Goal: Transaction & Acquisition: Subscribe to service/newsletter

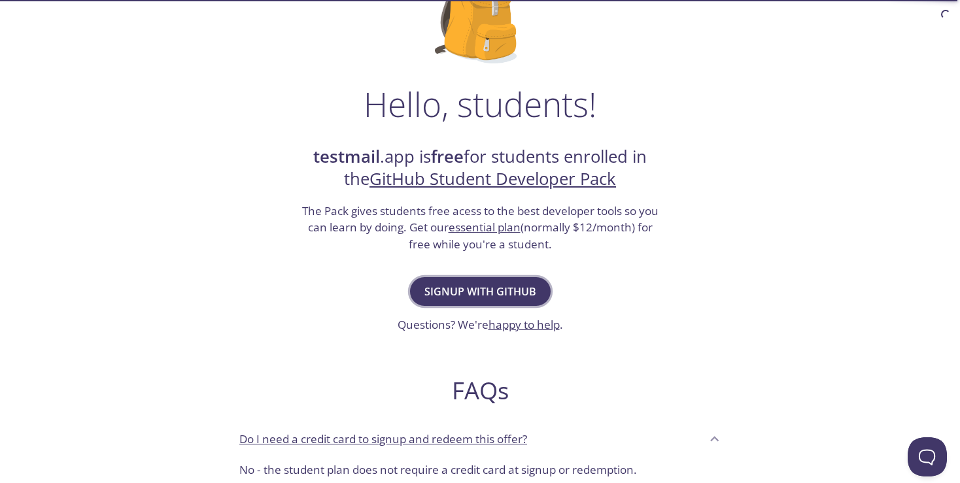
click at [480, 292] on span "Signup with GitHub" at bounding box center [480, 291] width 112 height 18
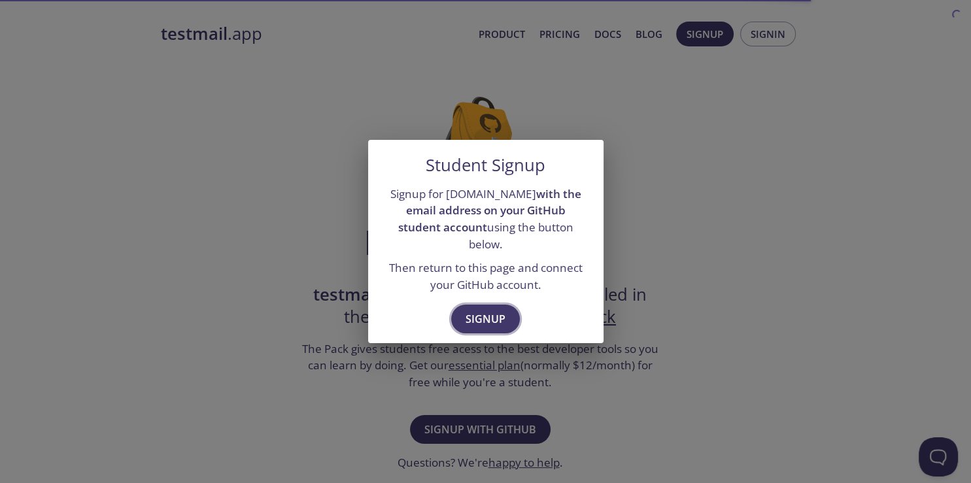
click at [495, 310] on span "Signup" at bounding box center [485, 319] width 40 height 18
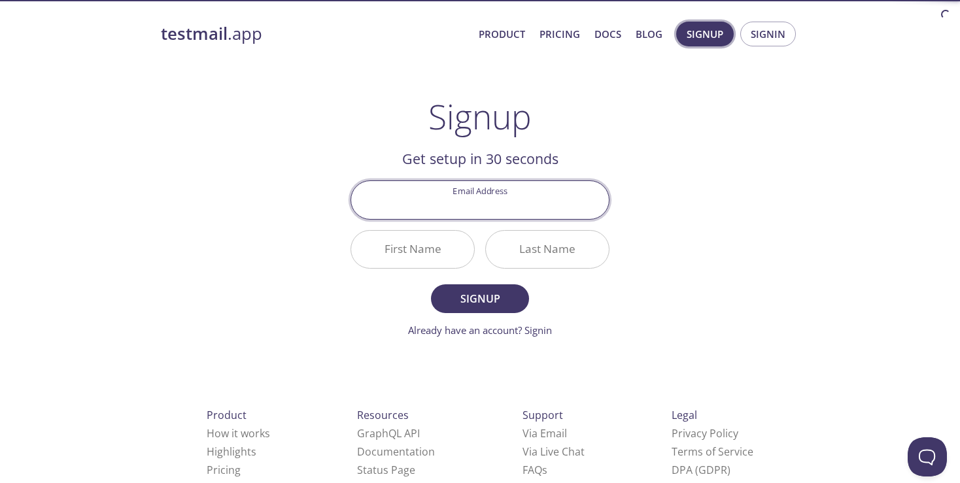
click at [715, 29] on span "Signup" at bounding box center [704, 33] width 37 height 17
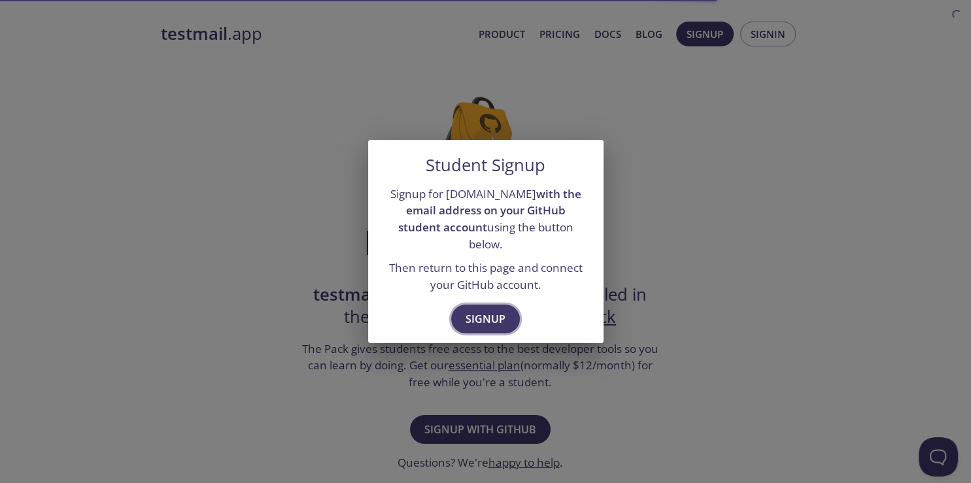
click at [477, 320] on span "Signup" at bounding box center [485, 319] width 40 height 18
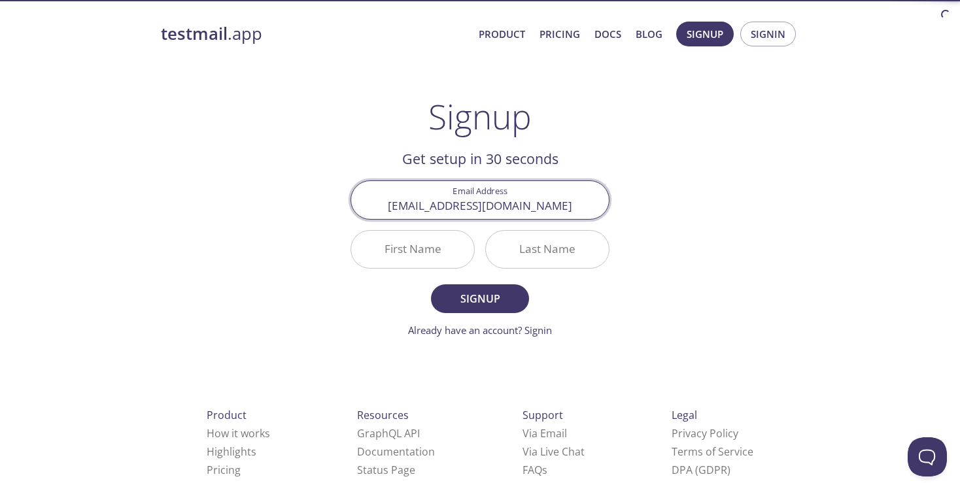
type input "[EMAIL_ADDRESS][DOMAIN_NAME]"
click at [434, 244] on input "First Name" at bounding box center [412, 249] width 123 height 37
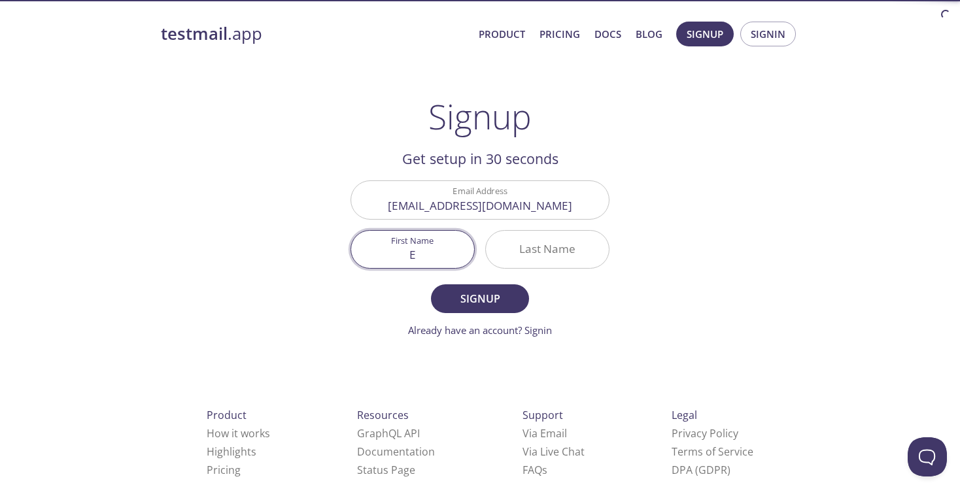
type input "E"
click at [513, 245] on input "Last Name" at bounding box center [547, 249] width 123 height 37
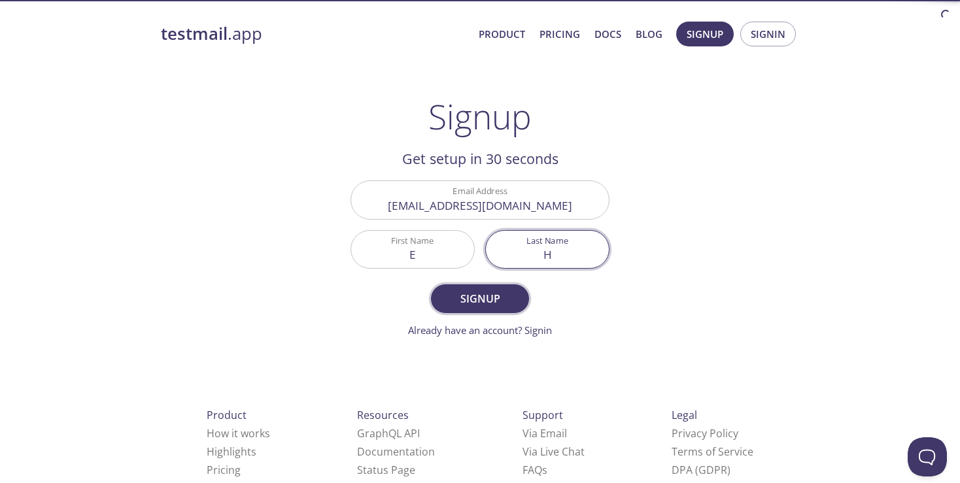
type input "H"
click at [504, 295] on span "Signup" at bounding box center [479, 299] width 69 height 18
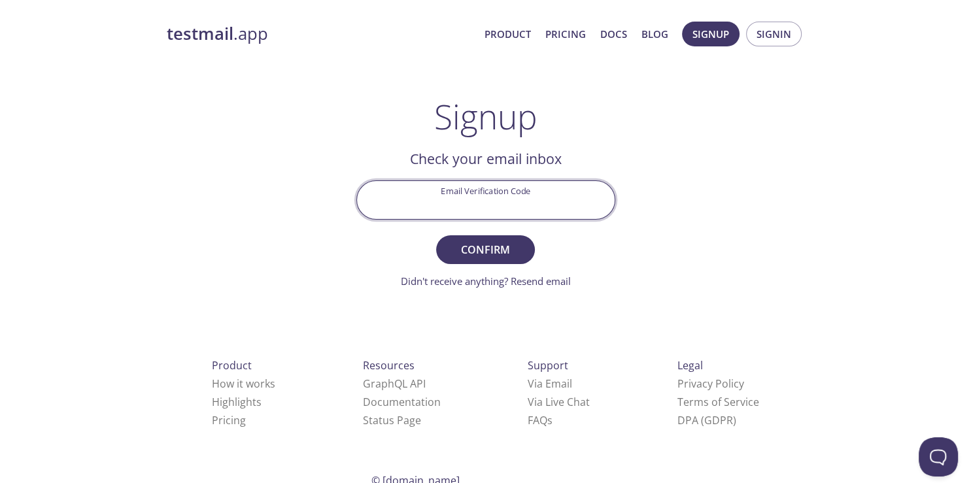
drag, startPoint x: 450, startPoint y: 192, endPoint x: 462, endPoint y: 198, distance: 13.5
click at [450, 192] on input "Email Verification Code" at bounding box center [486, 199] width 258 height 37
paste input "DA5N9RW"
type input "DA5N9RW"
click at [505, 248] on span "Confirm" at bounding box center [484, 250] width 69 height 18
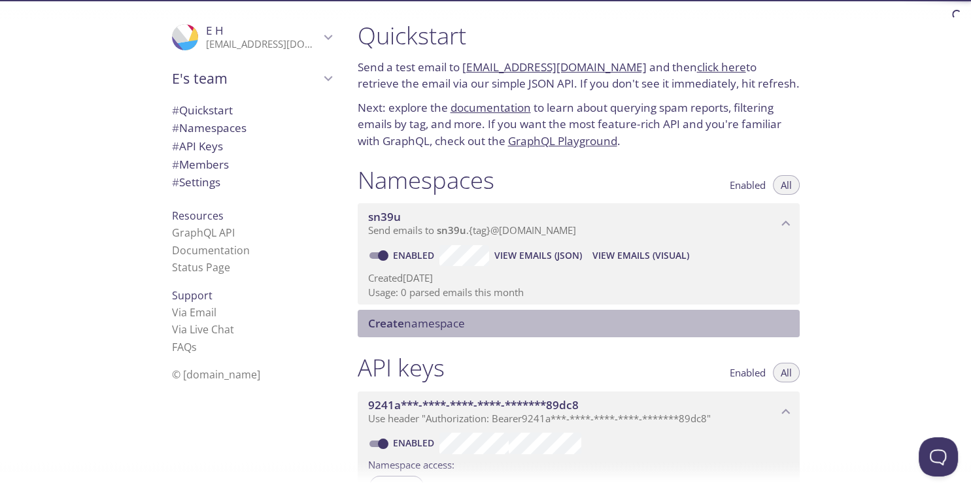
click at [448, 329] on span "Create namespace" at bounding box center [416, 323] width 97 height 15
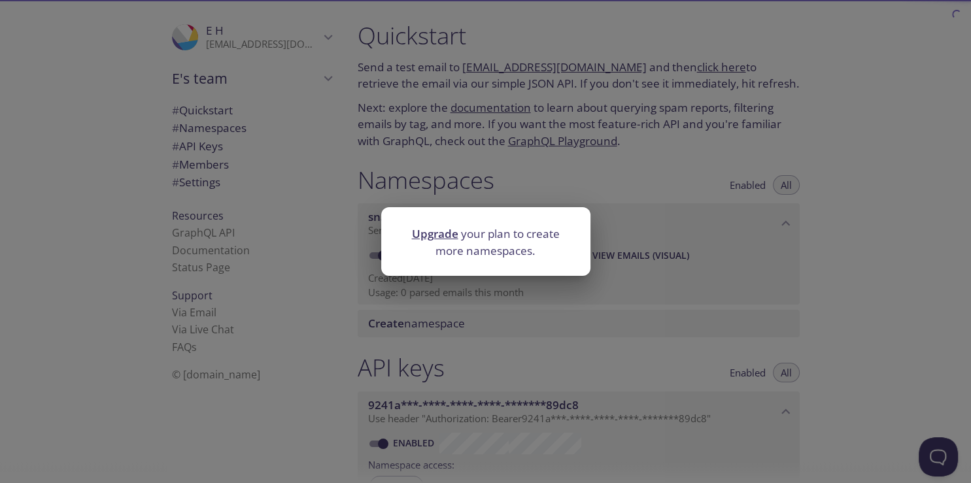
click at [435, 231] on link "Upgrade" at bounding box center [435, 233] width 46 height 15
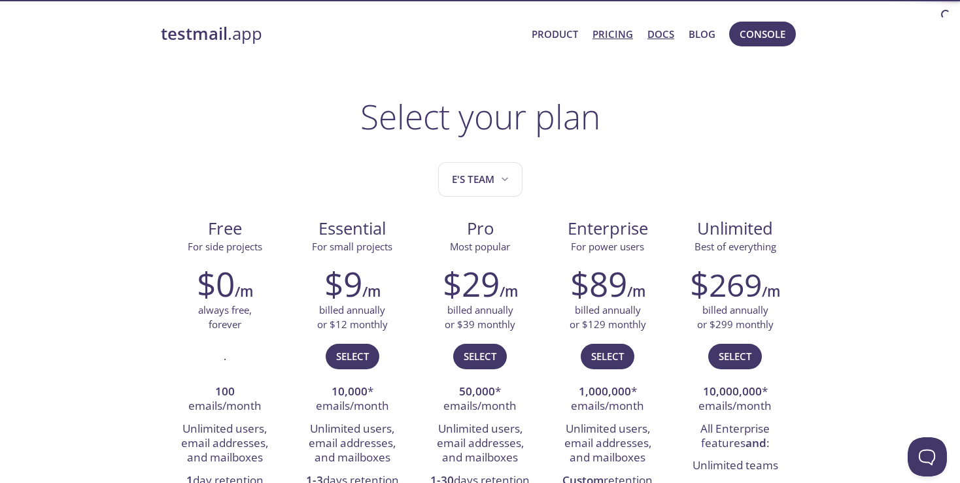
click at [651, 34] on link "Docs" at bounding box center [660, 33] width 27 height 17
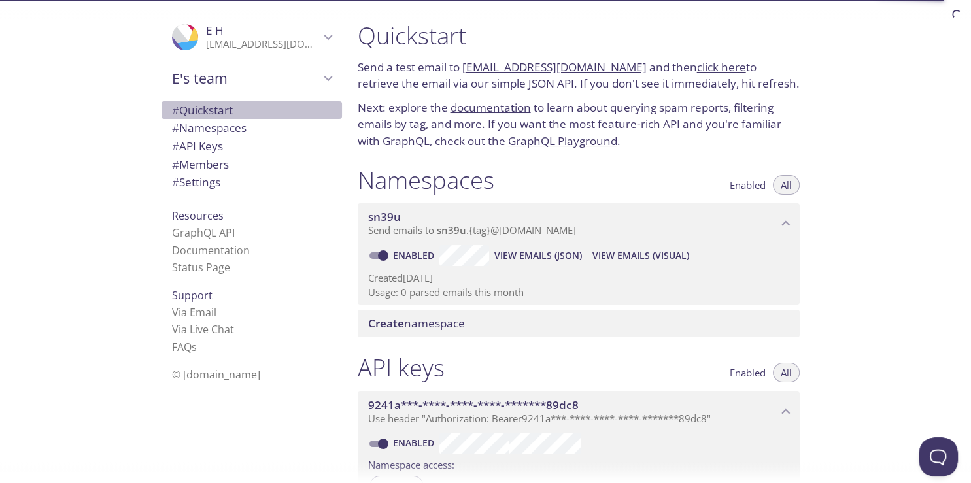
click at [223, 109] on span "# Quickstart" at bounding box center [202, 110] width 61 height 15
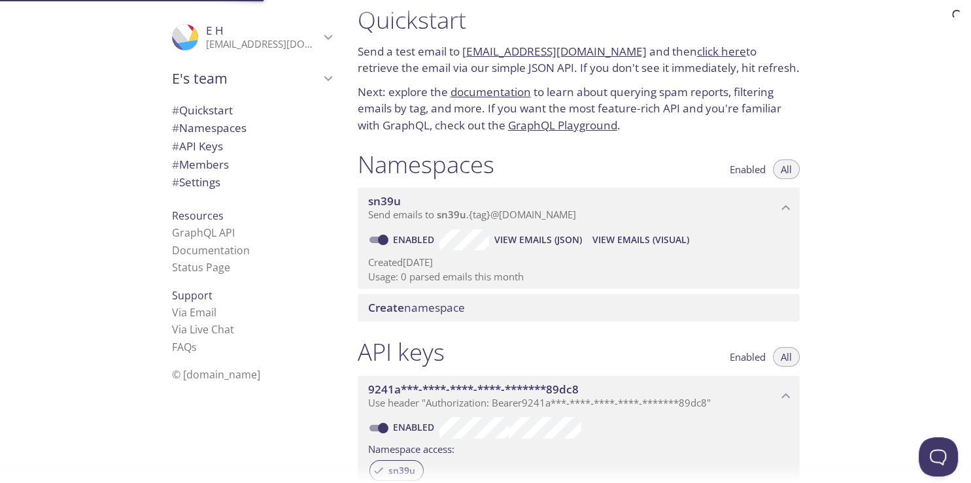
scroll to position [21, 0]
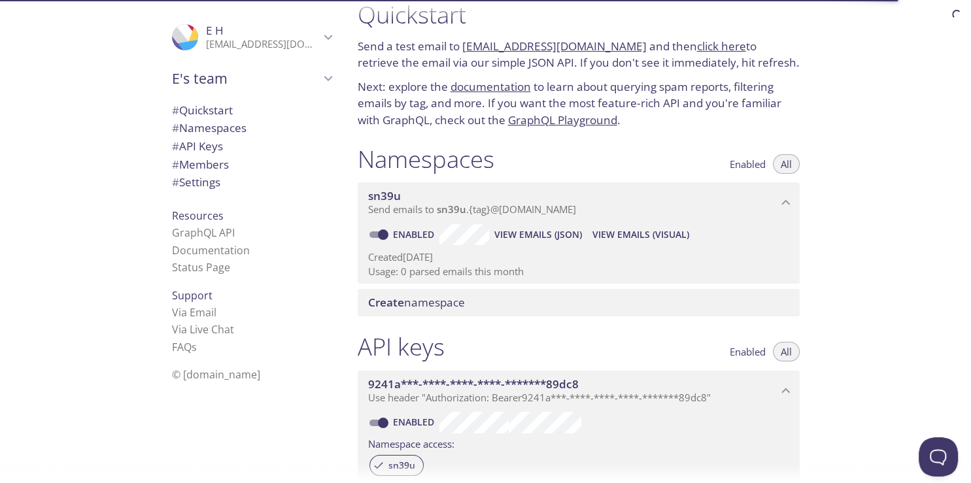
click at [381, 234] on input "Enabled" at bounding box center [383, 235] width 47 height 16
click at [381, 234] on span at bounding box center [377, 234] width 17 height 7
click at [375, 234] on input "Disabled" at bounding box center [372, 235] width 47 height 16
checkbox input "true"
click at [464, 212] on span "sn39u" at bounding box center [451, 209] width 29 height 13
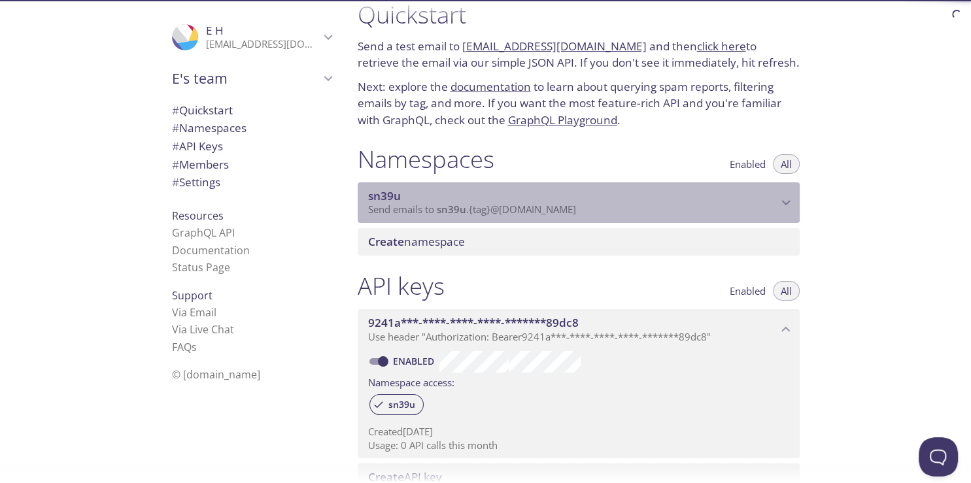
click at [494, 207] on span "Send emails to sn39u . {tag} @[DOMAIN_NAME]" at bounding box center [472, 209] width 208 height 13
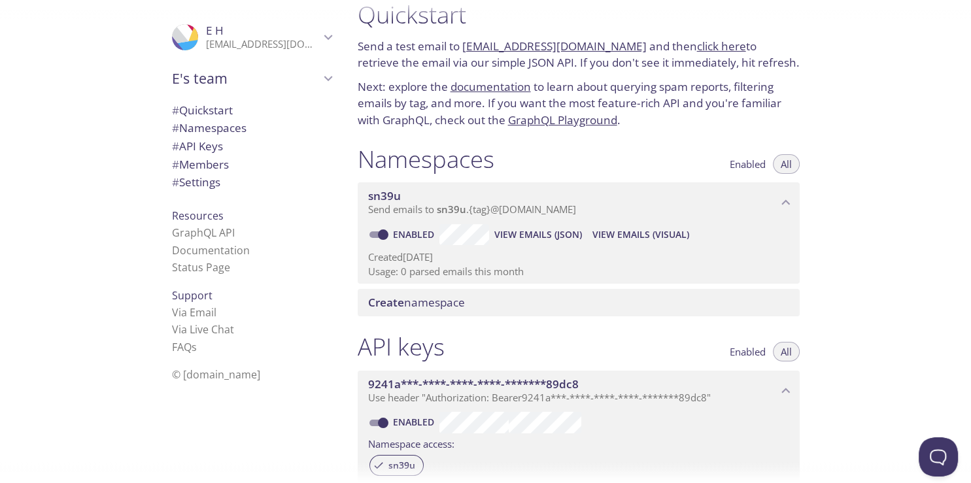
click at [547, 234] on span "View Emails (JSON)" at bounding box center [538, 235] width 88 height 16
click at [668, 235] on span "View Emails (Visual)" at bounding box center [640, 235] width 97 height 16
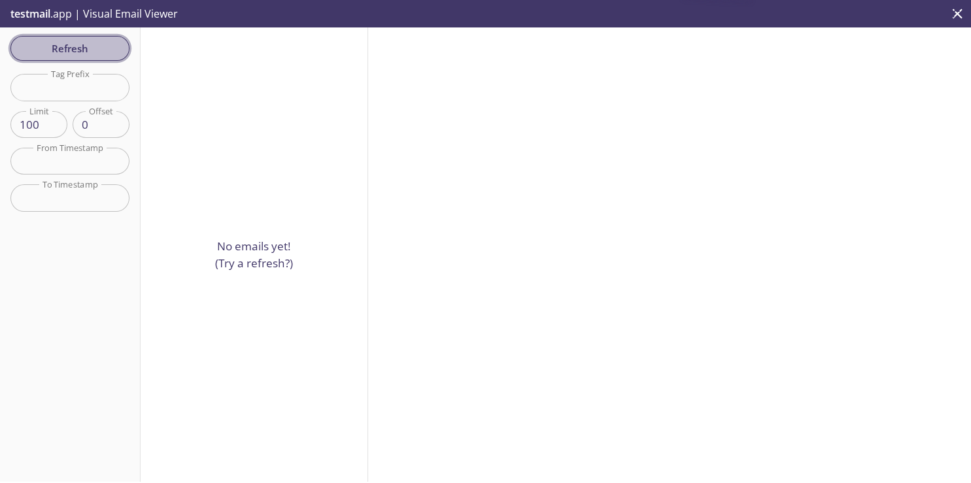
click at [99, 48] on span "Refresh" at bounding box center [70, 48] width 98 height 17
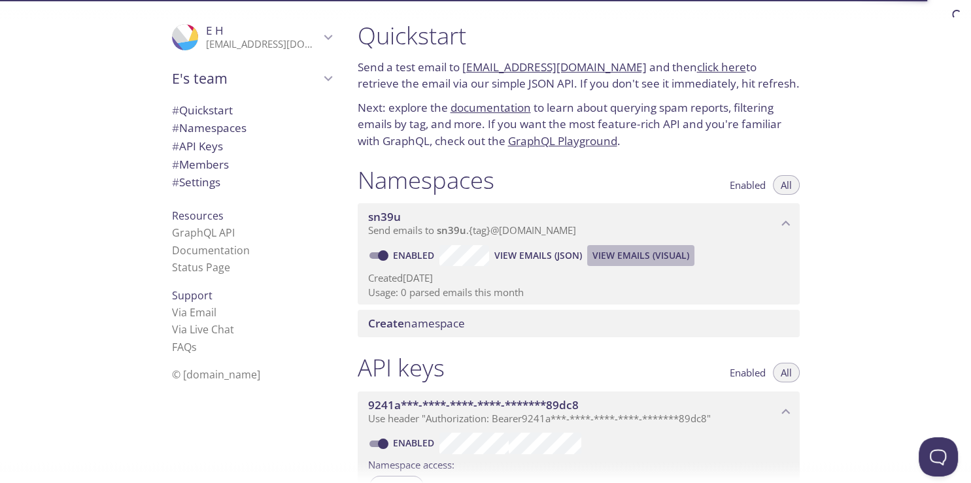
click at [639, 252] on span "View Emails (Visual)" at bounding box center [640, 256] width 97 height 16
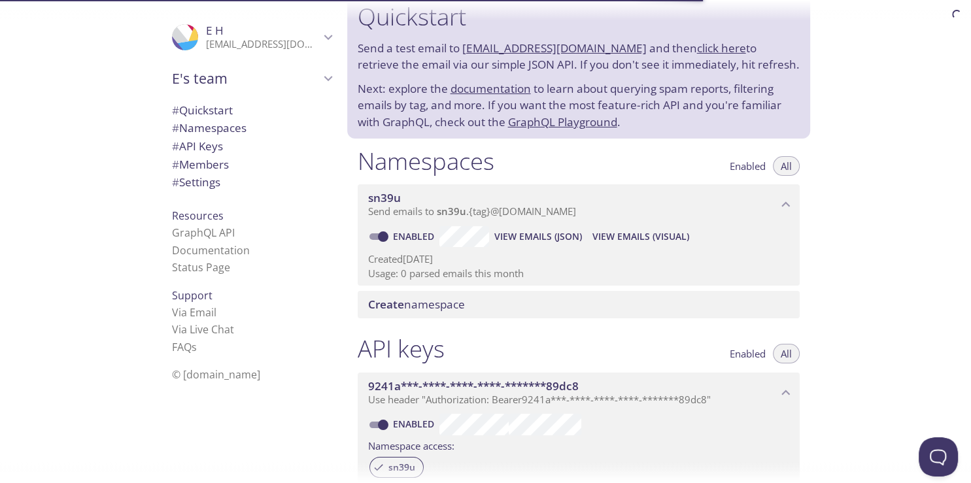
scroll to position [21, 0]
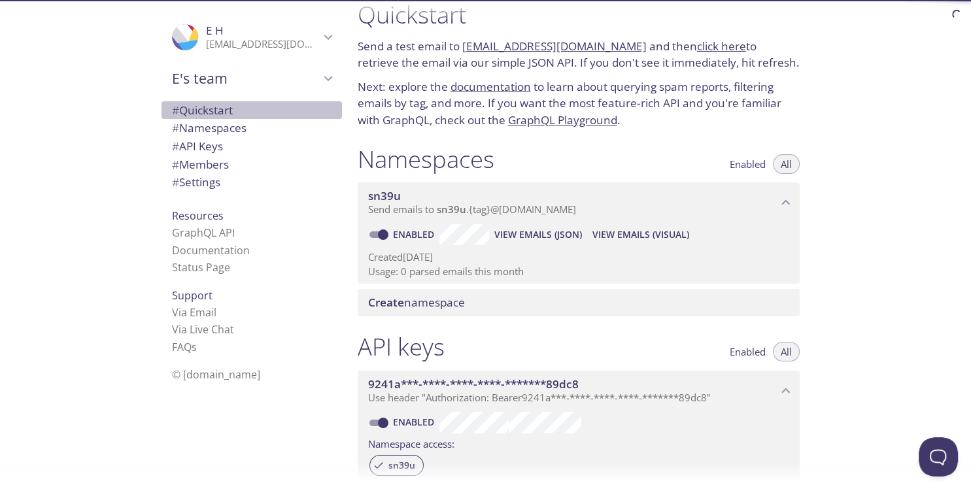
click at [210, 109] on span "# Quickstart" at bounding box center [202, 110] width 61 height 15
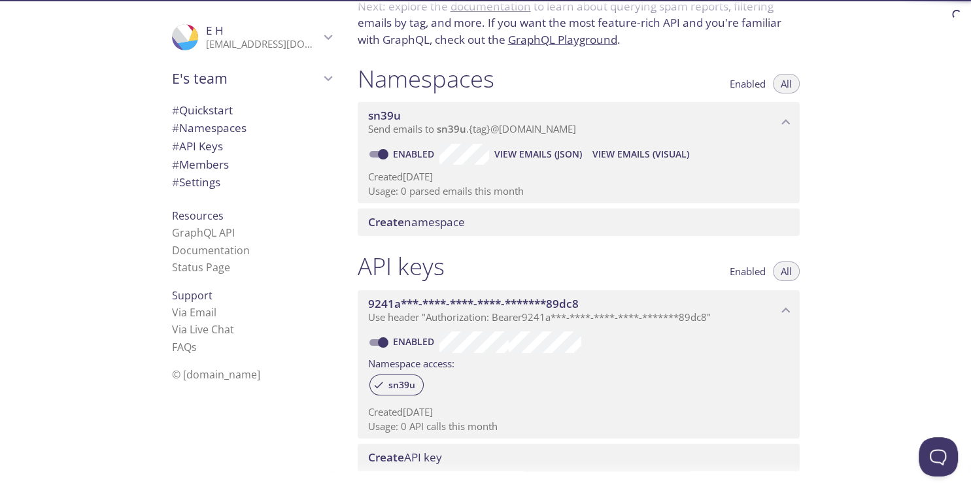
scroll to position [54, 0]
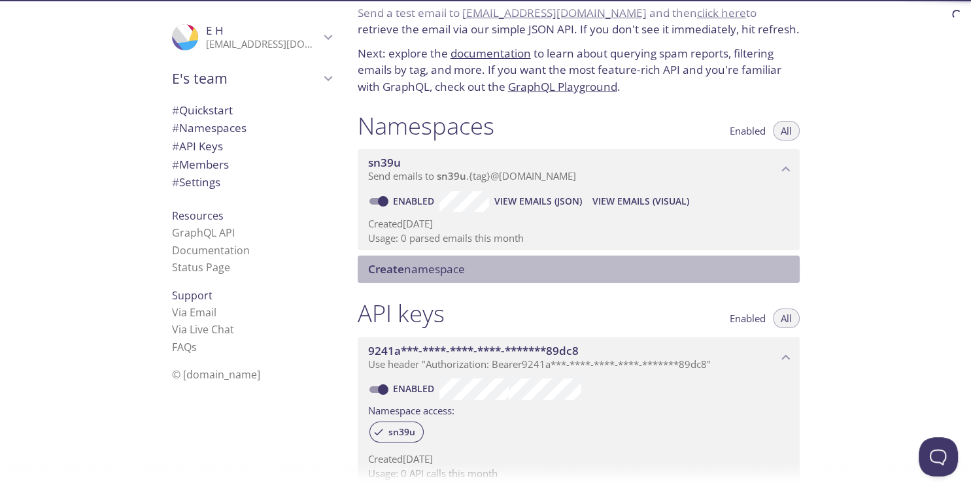
click at [448, 267] on span "Create namespace" at bounding box center [416, 268] width 97 height 15
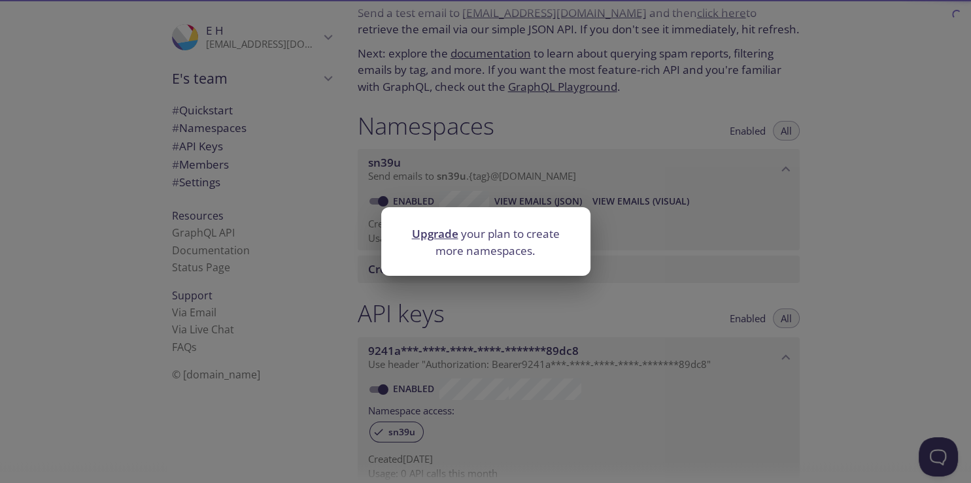
click at [623, 294] on div "Upgrade your plan to create more namespaces." at bounding box center [485, 241] width 971 height 483
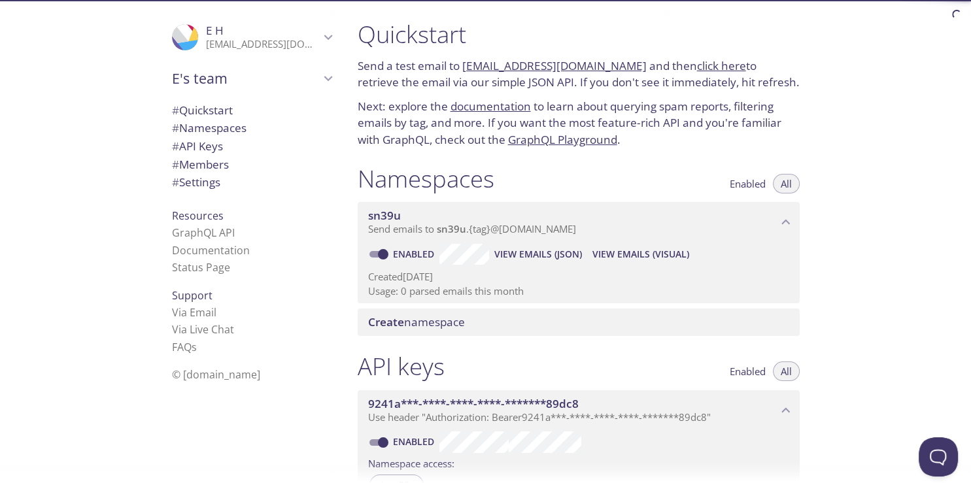
scroll to position [0, 0]
click at [518, 69] on link "[EMAIL_ADDRESS][DOMAIN_NAME]" at bounding box center [554, 66] width 184 height 15
click at [218, 129] on span "# Namespaces" at bounding box center [209, 127] width 75 height 15
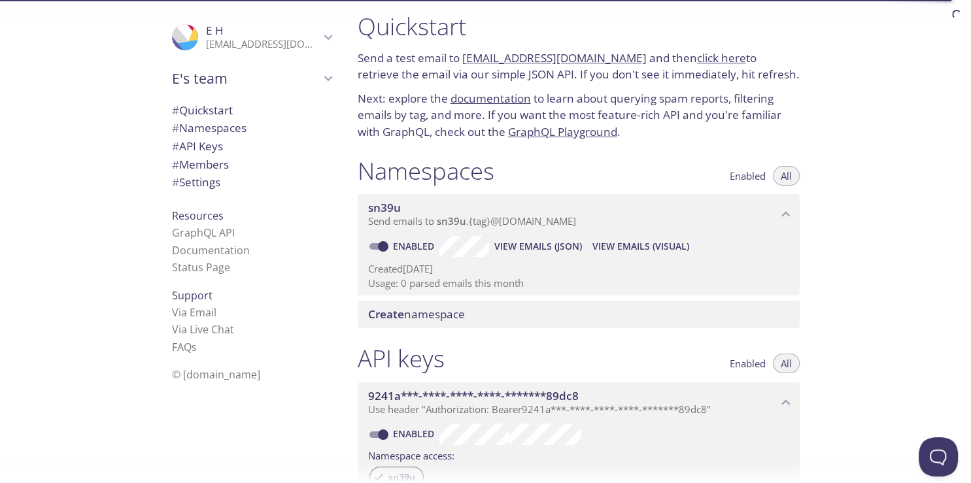
scroll to position [8, 0]
click at [613, 248] on span "View Emails (Visual)" at bounding box center [640, 248] width 97 height 16
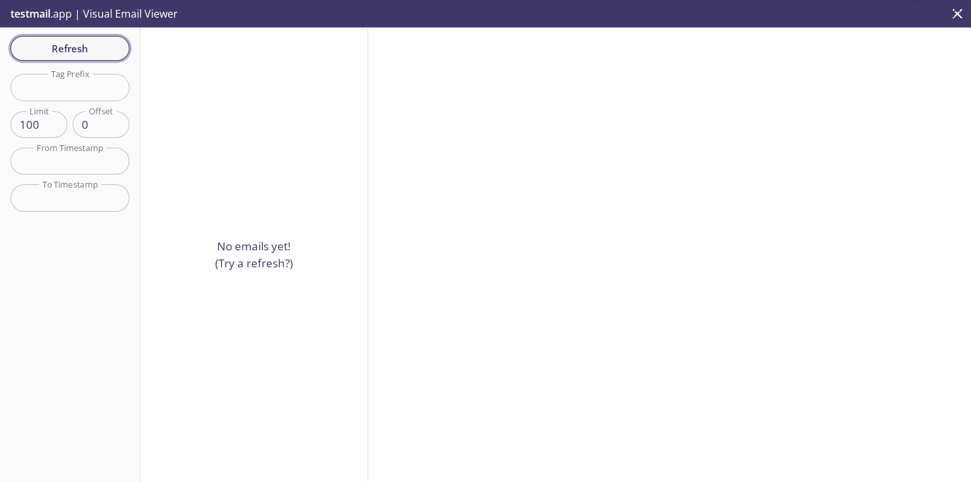
click at [80, 50] on span "Refresh" at bounding box center [70, 48] width 98 height 17
click at [90, 88] on input "text" at bounding box center [69, 87] width 119 height 27
click at [90, 157] on input "text" at bounding box center [69, 161] width 119 height 27
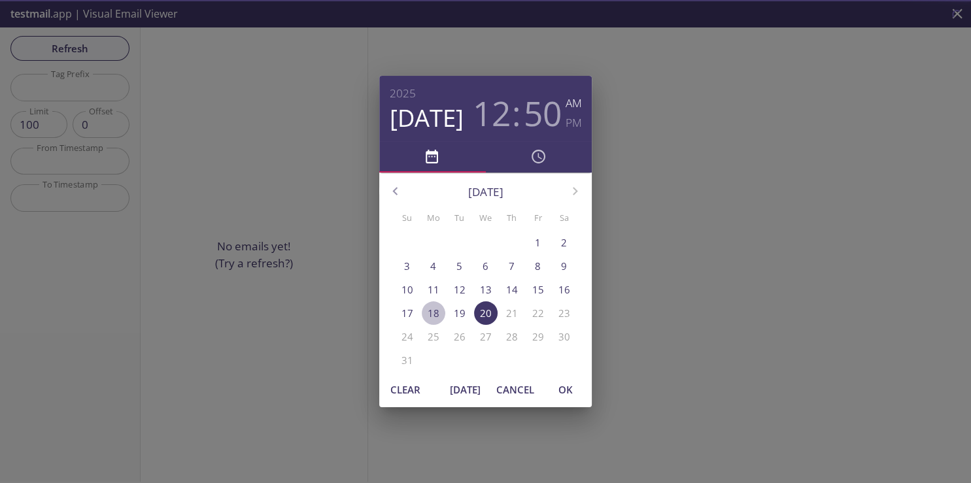
click at [441, 310] on span "18" at bounding box center [434, 314] width 24 height 14
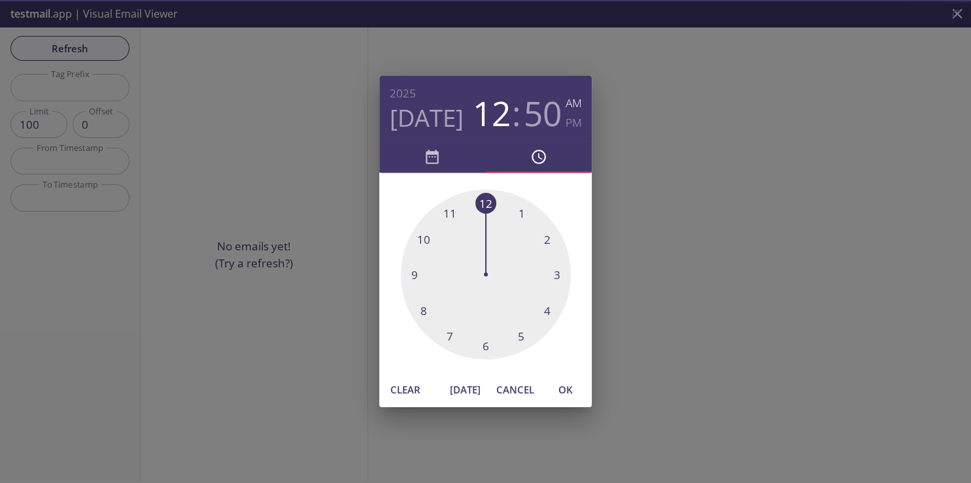
click at [571, 386] on span "OK" at bounding box center [565, 389] width 31 height 17
type input "[DATE] 12:50 am"
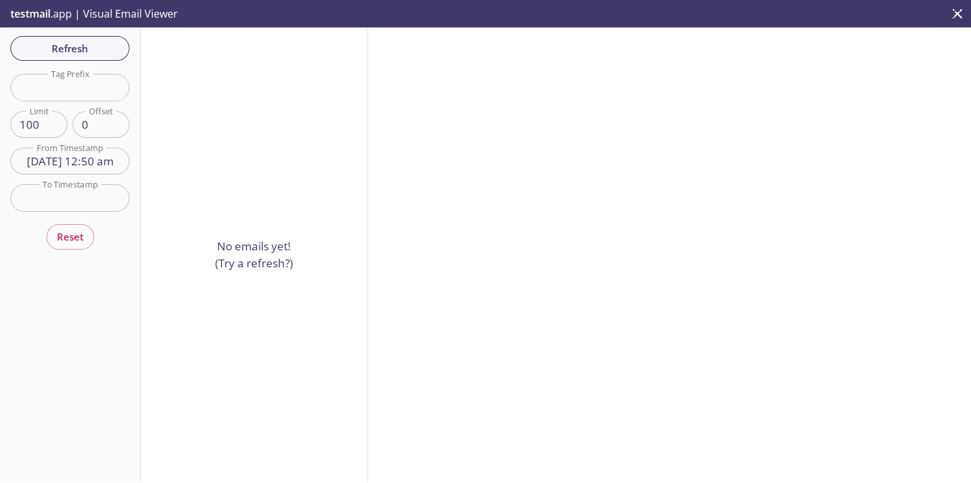
click at [106, 17] on p "testmail .app | Visual Email Viewer" at bounding box center [93, 13] width 186 height 27
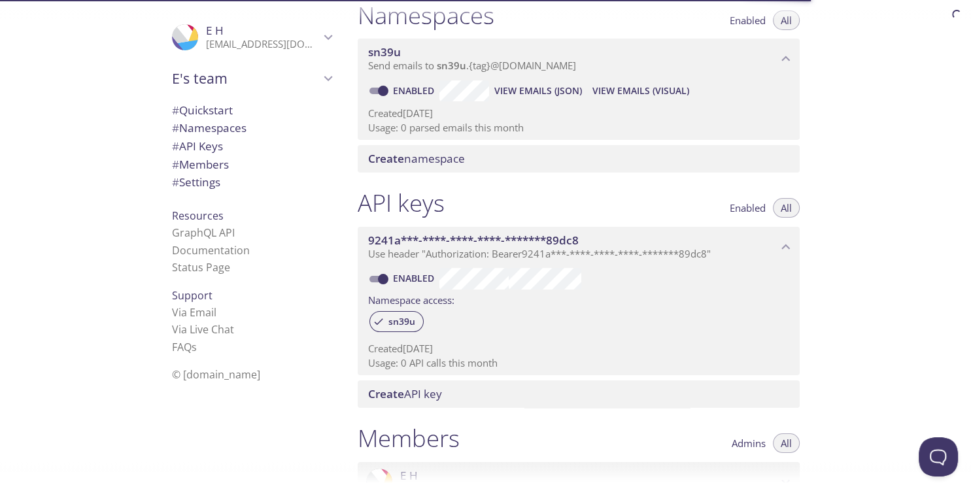
scroll to position [165, 0]
click at [549, 86] on span "View Emails (JSON)" at bounding box center [538, 91] width 88 height 16
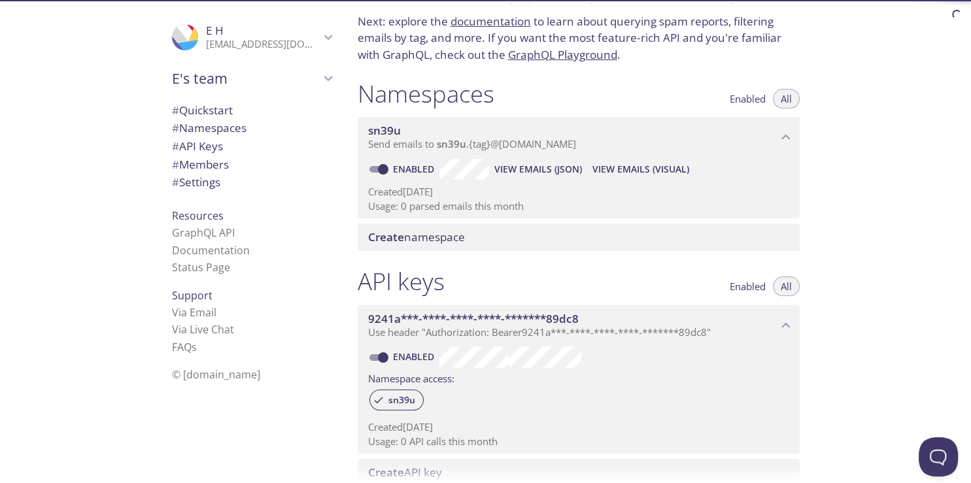
scroll to position [0, 0]
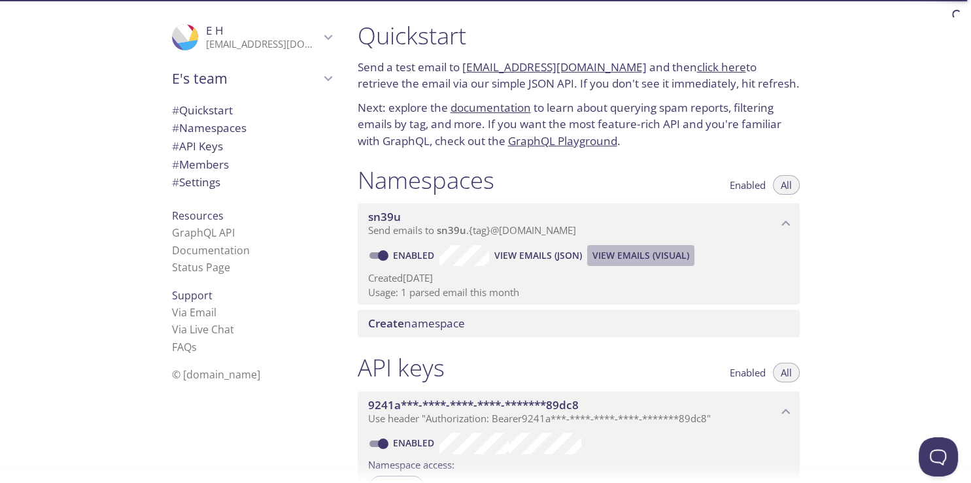
click at [650, 258] on span "View Emails (Visual)" at bounding box center [640, 256] width 97 height 16
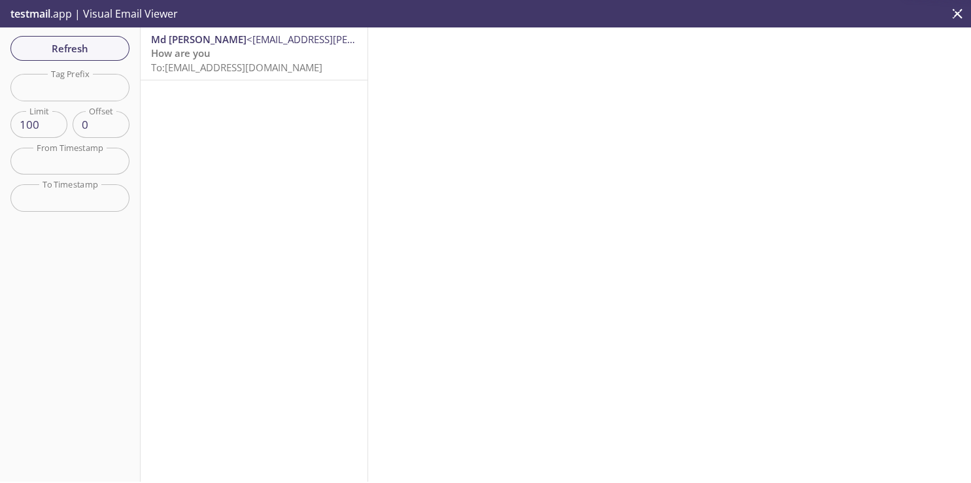
click at [318, 59] on p "How are you To: sn39u.test@inbox.testmail.app" at bounding box center [254, 60] width 206 height 28
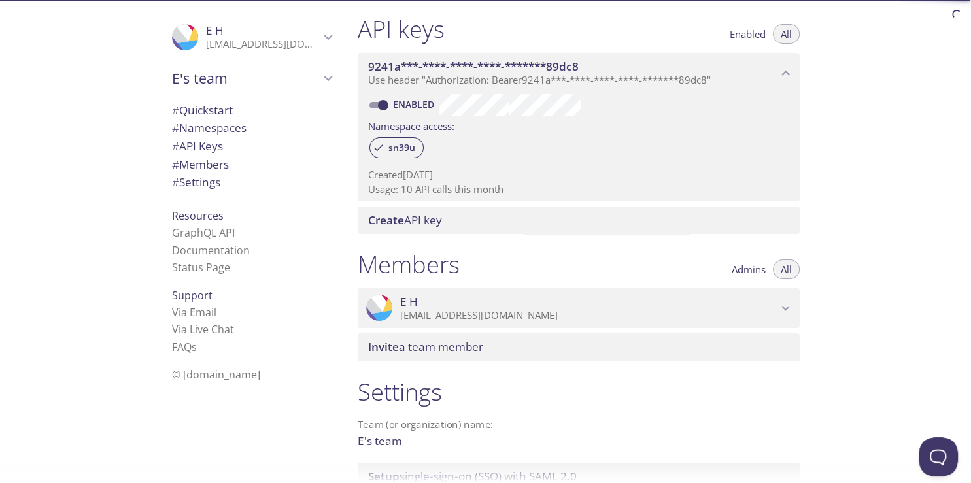
scroll to position [392, 0]
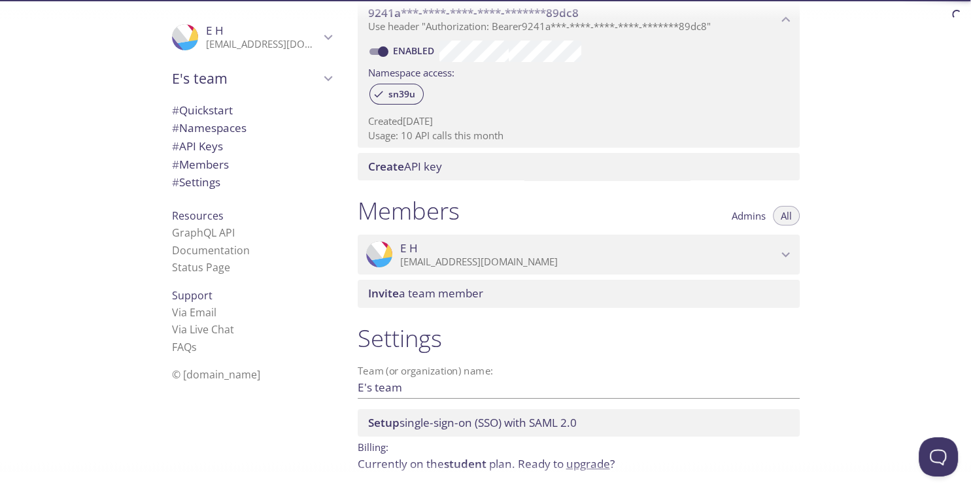
click at [522, 171] on span "Create API key" at bounding box center [581, 167] width 426 height 14
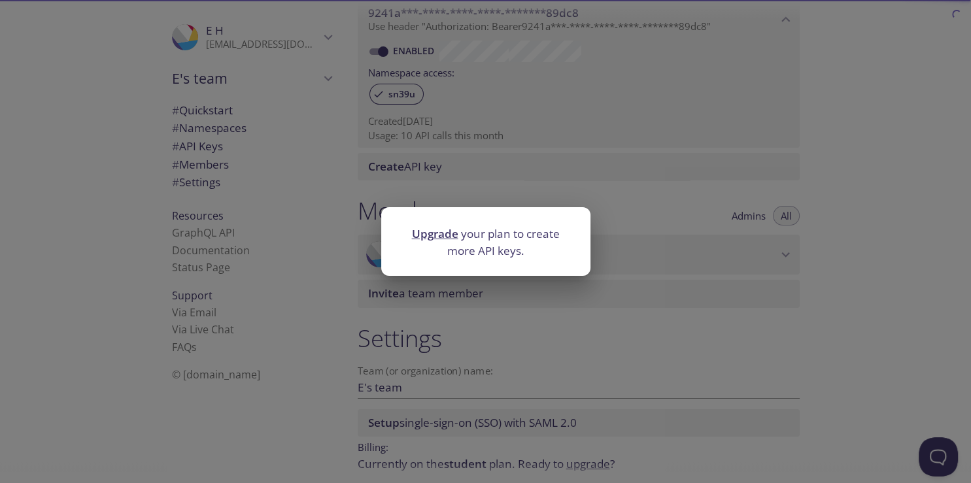
click at [616, 204] on div "Upgrade your plan to create more API keys." at bounding box center [485, 241] width 971 height 483
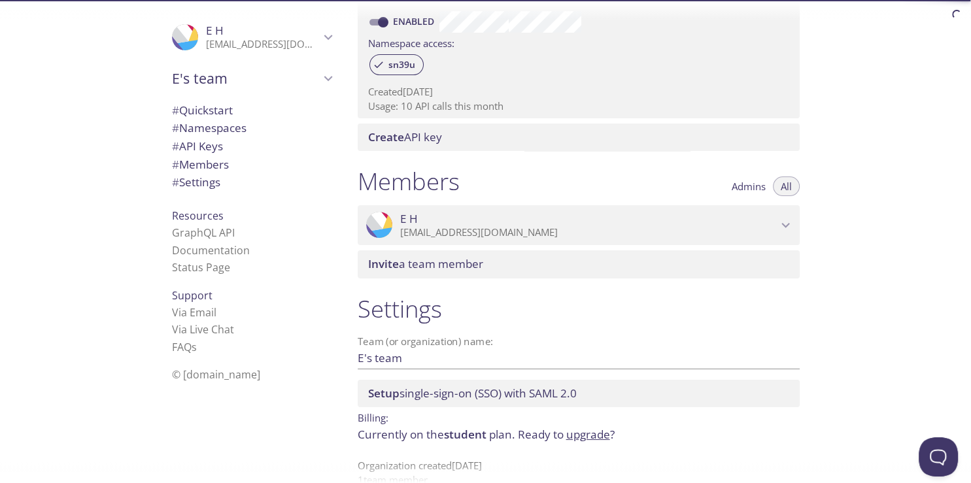
scroll to position [446, 0]
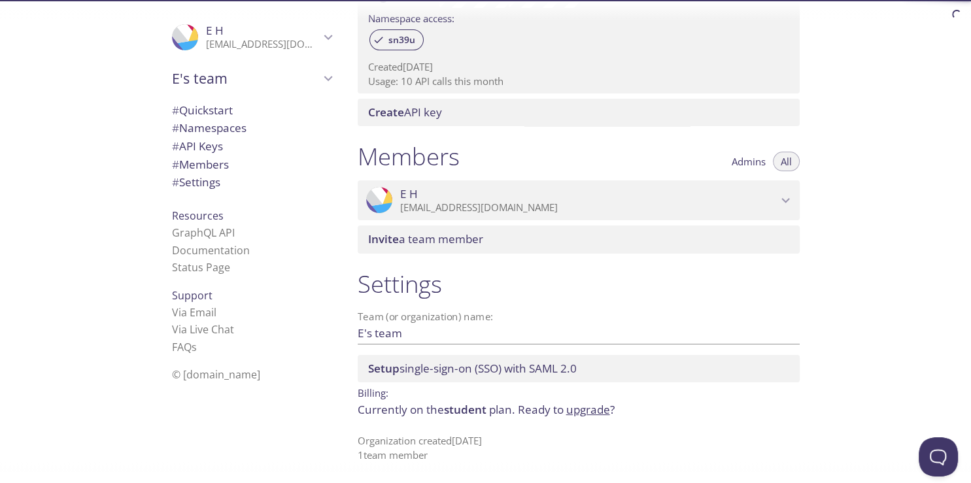
click at [446, 413] on span "student" at bounding box center [465, 409] width 42 height 15
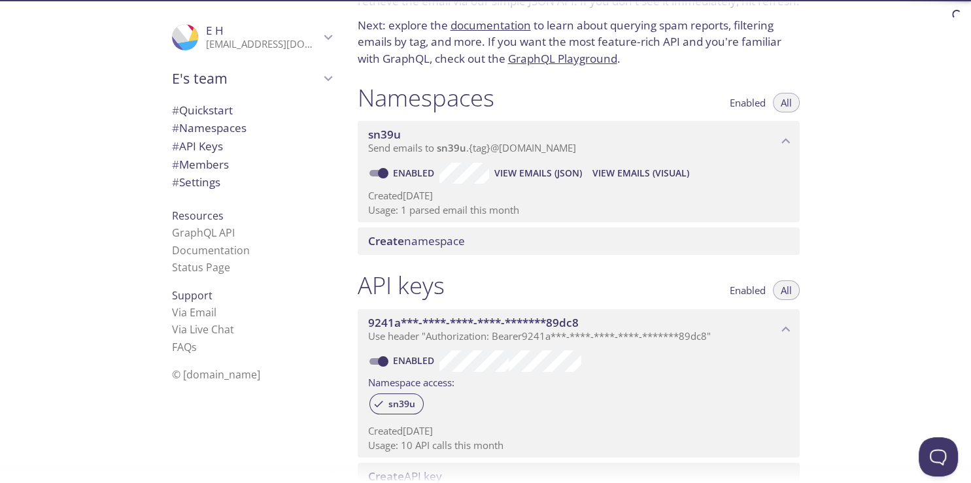
scroll to position [0, 0]
